Goal: Information Seeking & Learning: Learn about a topic

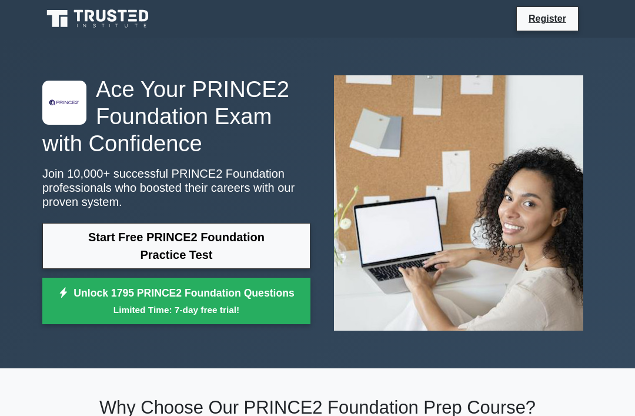
click at [283, 235] on link "Start Free PRINCE2 Foundation Practice Test" at bounding box center [176, 246] width 268 height 46
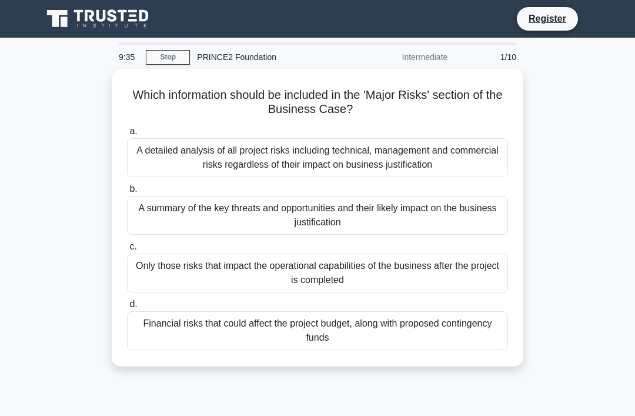
click at [440, 156] on div "A detailed analysis of all project risks including technical, management and co…" at bounding box center [317, 157] width 381 height 39
click at [127, 135] on input "a. A detailed analysis of all project risks including technical, management and…" at bounding box center [127, 132] width 0 height 8
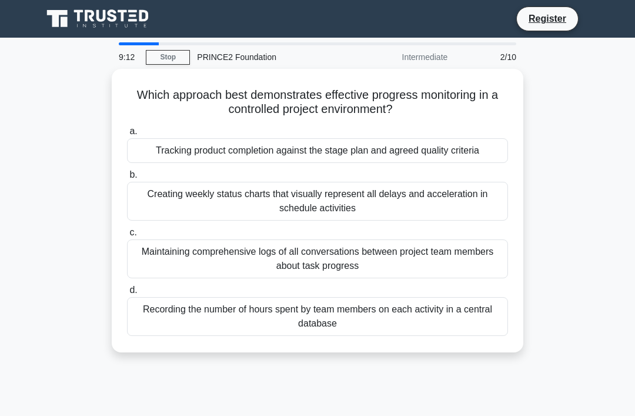
click at [479, 149] on div "Tracking product completion against the stage plan and agreed quality criteria" at bounding box center [317, 150] width 381 height 25
click at [127, 135] on input "a. Tracking product completion against the stage plan and agreed quality criter…" at bounding box center [127, 132] width 0 height 8
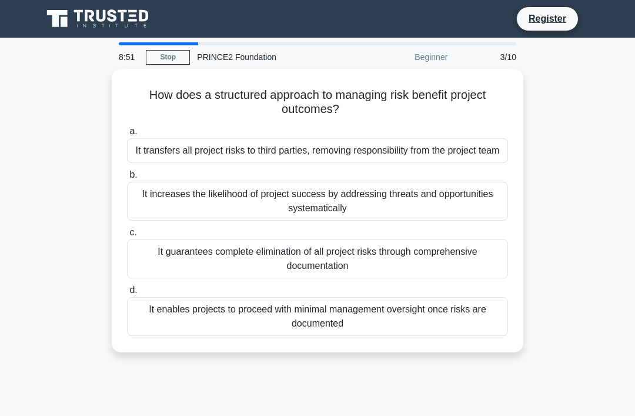
click at [485, 212] on div "It increases the likelihood of project success by addressing threats and opport…" at bounding box center [317, 201] width 381 height 39
click at [127, 179] on input "b. It increases the likelihood of project success by addressing threats and opp…" at bounding box center [127, 175] width 0 height 8
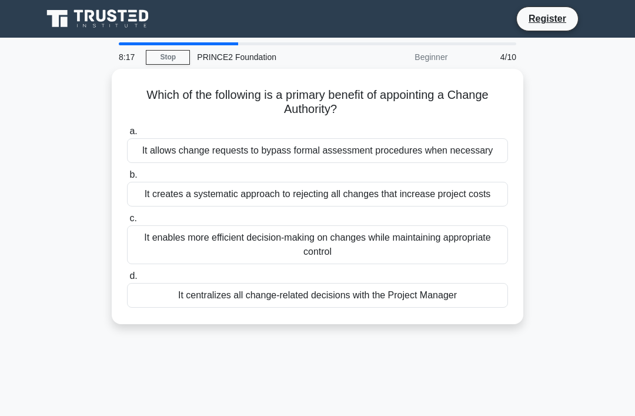
click at [464, 264] on div "It enables more efficient decision-making on changes while maintaining appropri…" at bounding box center [317, 244] width 381 height 39
click at [127, 222] on input "c. It enables more efficient decision-making on changes while maintaining appro…" at bounding box center [127, 219] width 0 height 8
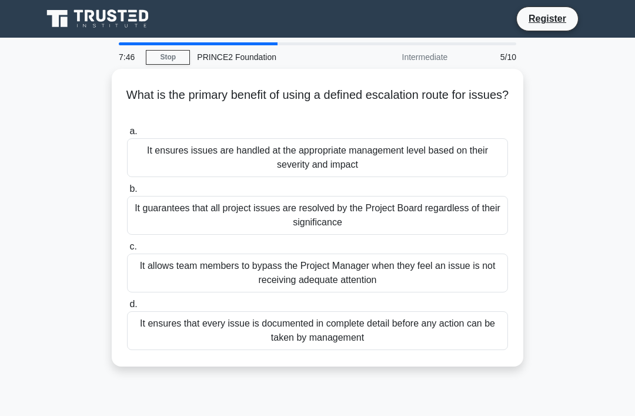
click at [467, 162] on div "It ensures issues are handled at the appropriate management level based on thei…" at bounding box center [317, 157] width 381 height 39
click at [127, 135] on input "a. It ensures issues are handled at the appropriate management level based on t…" at bounding box center [127, 132] width 0 height 8
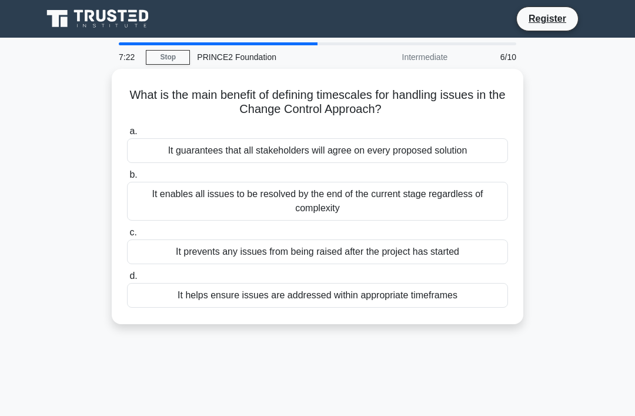
click at [464, 296] on div "It helps ensure issues are addressed within appropriate timeframes" at bounding box center [317, 295] width 381 height 25
click at [127, 280] on input "d. It helps ensure issues are addressed within appropriate timeframes" at bounding box center [127, 276] width 0 height 8
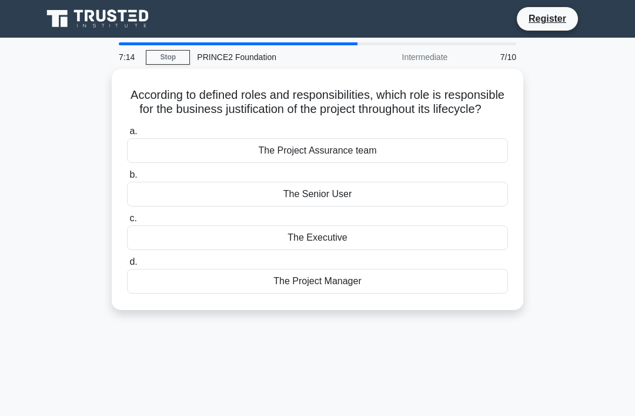
click at [480, 250] on div "The Executive" at bounding box center [317, 237] width 381 height 25
click at [127, 222] on input "c. The Executive" at bounding box center [127, 219] width 0 height 8
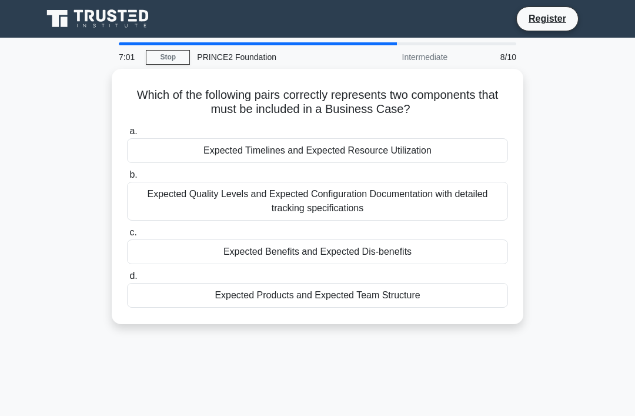
click at [462, 300] on div "Expected Products and Expected Team Structure" at bounding box center [317, 295] width 381 height 25
click at [127, 280] on input "d. Expected Products and Expected Team Structure" at bounding box center [127, 276] width 0 height 8
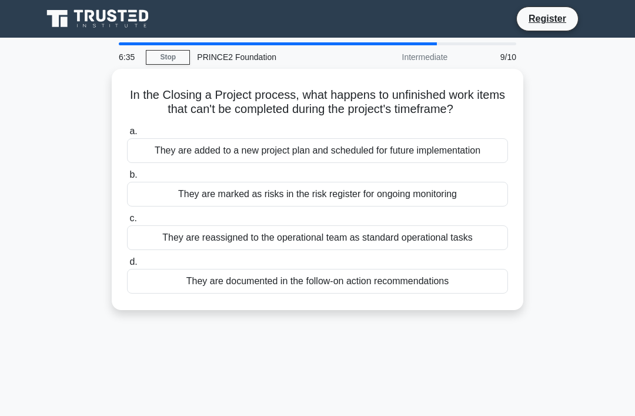
click at [469, 206] on div "They are marked as risks in the risk register for ongoing monitoring" at bounding box center [317, 194] width 381 height 25
click at [127, 179] on input "b. They are marked as risks in the risk register for ongoing monitoring" at bounding box center [127, 175] width 0 height 8
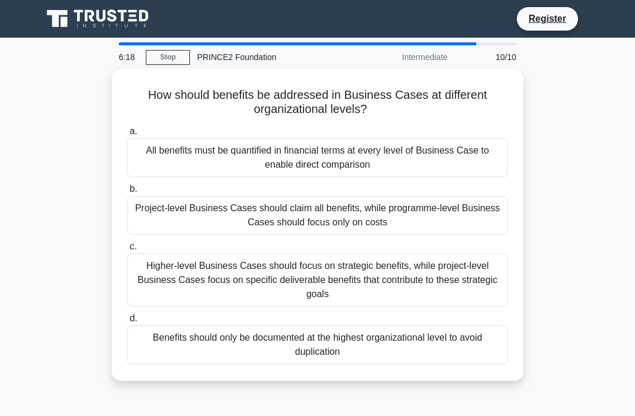
click at [400, 347] on div "Benefits should only be documented at the highest organizational level to avoid…" at bounding box center [317, 344] width 381 height 39
click at [127, 322] on input "d. Benefits should only be documented at the highest organizational level to av…" at bounding box center [127, 319] width 0 height 8
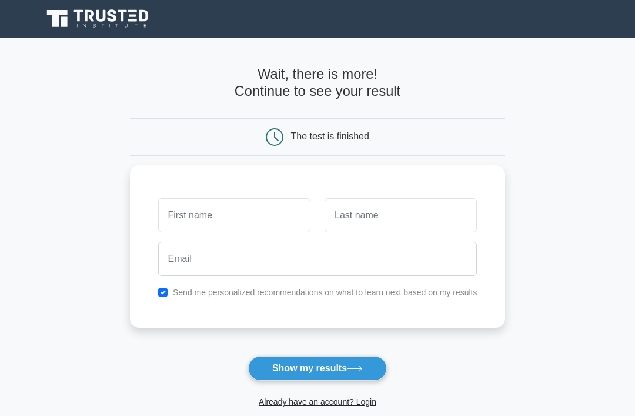
click at [288, 219] on input "text" at bounding box center [234, 215] width 152 height 34
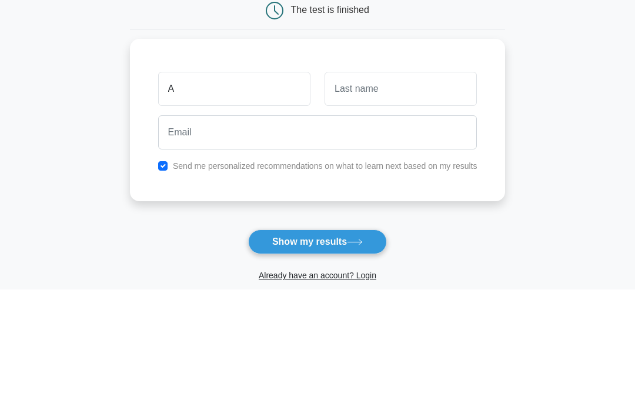
type input "A"
click at [404, 198] on input "text" at bounding box center [401, 215] width 152 height 34
type input "A"
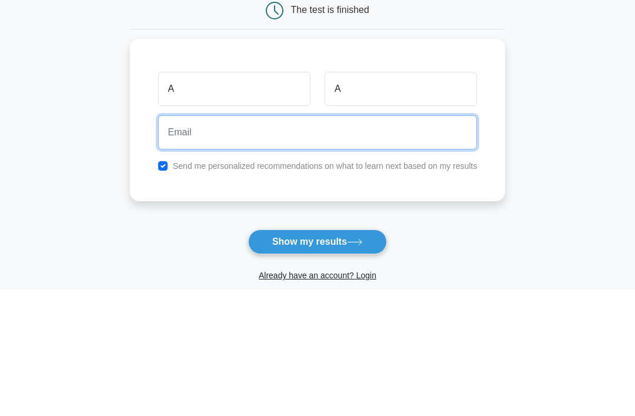
click at [218, 242] on input "email" at bounding box center [317, 259] width 319 height 34
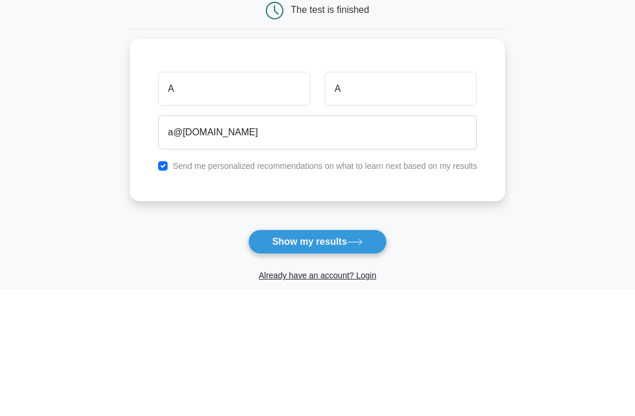
scroll to position [126, 0]
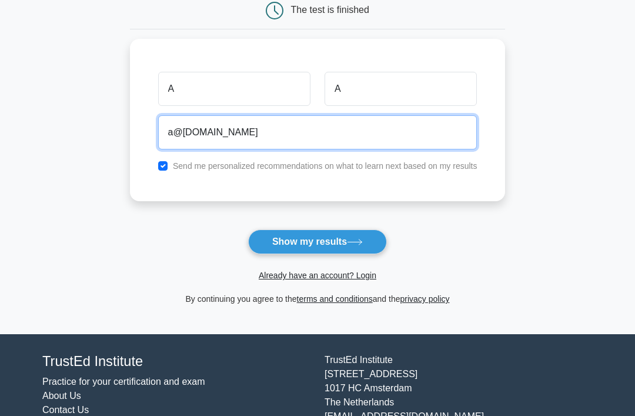
type input "a@aol.com"
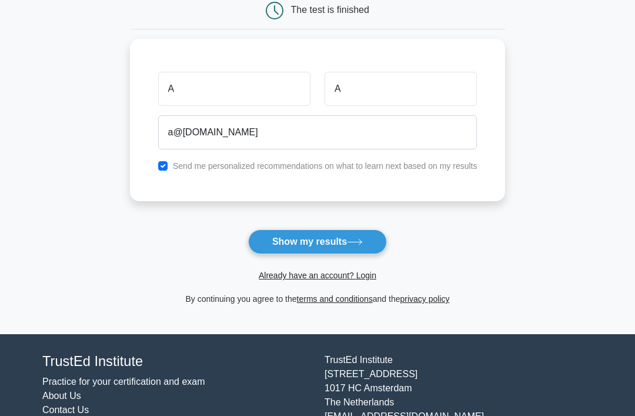
click at [378, 244] on button "Show my results" at bounding box center [317, 241] width 139 height 25
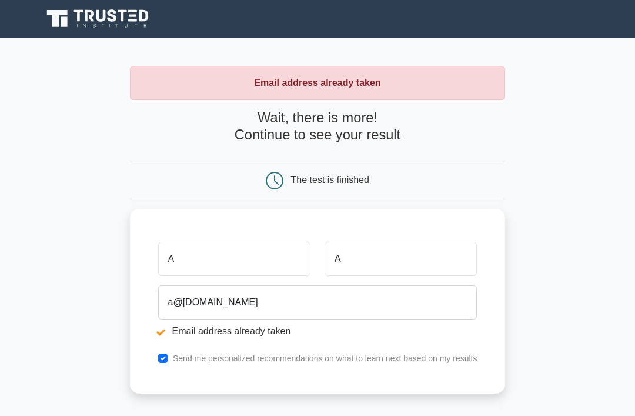
click at [345, 325] on li "Email address already taken" at bounding box center [317, 331] width 319 height 14
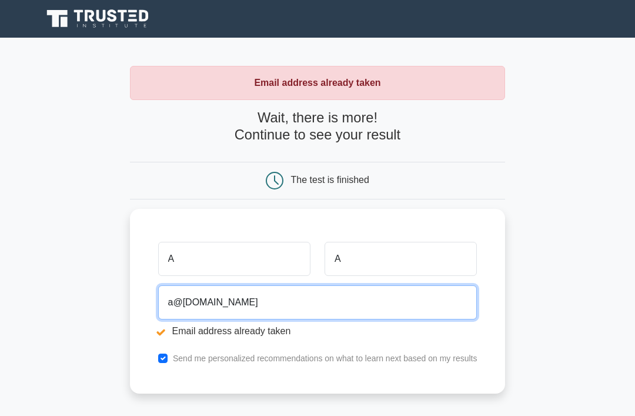
click at [366, 295] on input "a@aol.com" at bounding box center [317, 302] width 319 height 34
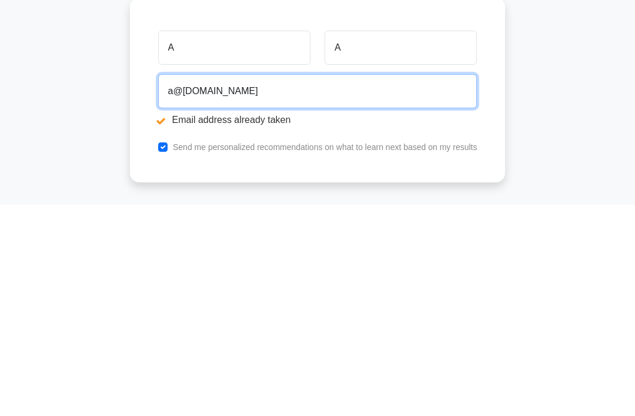
click at [158, 285] on input "a@aol.com" at bounding box center [317, 302] width 319 height 34
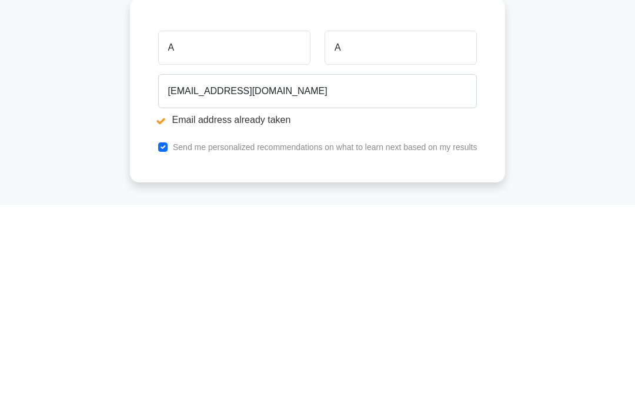
scroll to position [211, 0]
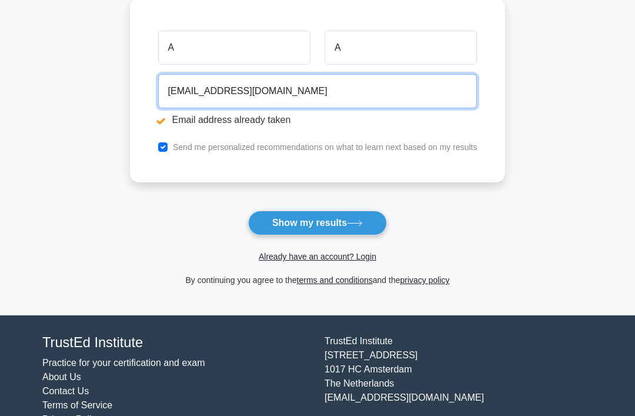
type input "a1a@aol.com"
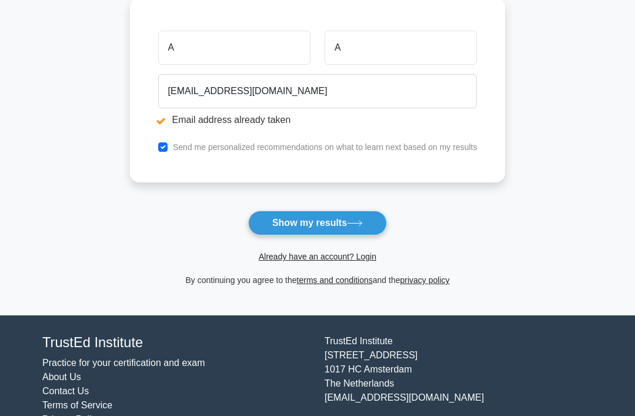
click at [368, 219] on button "Show my results" at bounding box center [317, 222] width 139 height 25
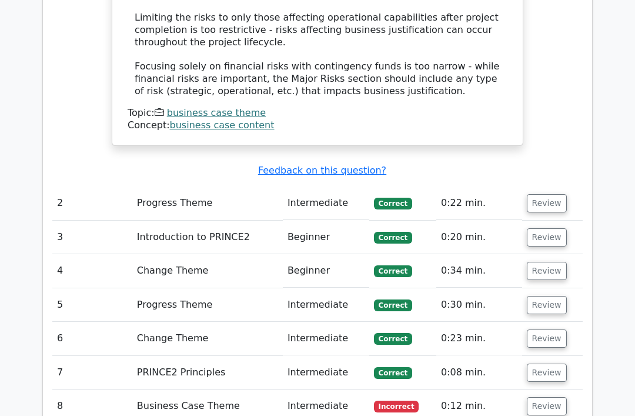
scroll to position [1442, 0]
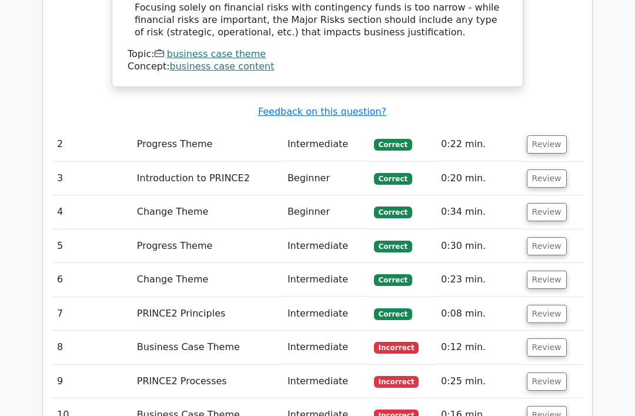
click at [551, 339] on button "Review" at bounding box center [547, 348] width 40 height 18
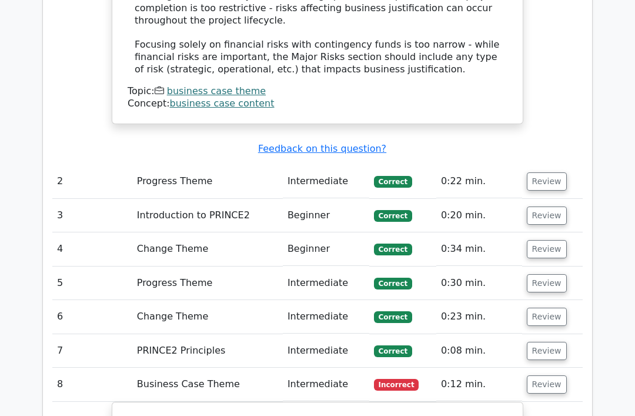
scroll to position [1464, 0]
